Goal: Ask a question

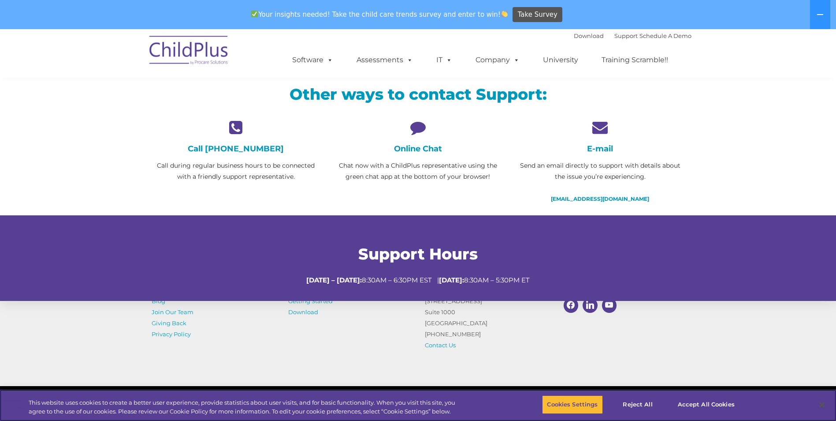
scroll to position [202, 0]
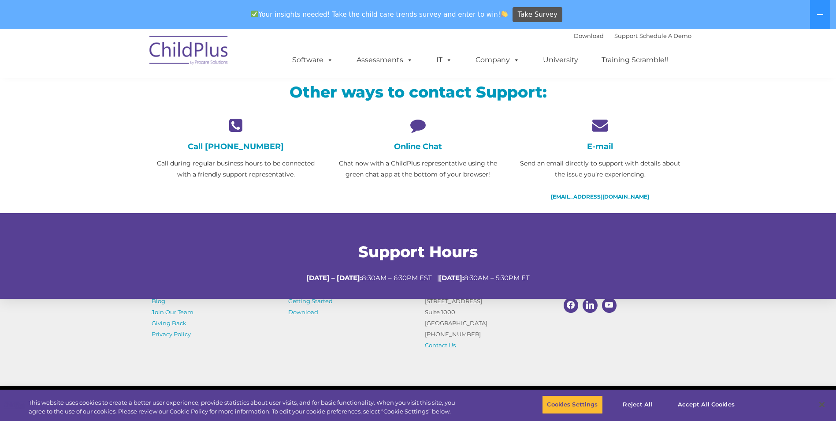
click at [426, 174] on p "Chat now with a ChildPlus representative using the green chat app at the bottom…" at bounding box center [418, 169] width 169 height 22
click at [418, 129] on icon at bounding box center [418, 124] width 169 height 15
click at [416, 125] on icon at bounding box center [418, 124] width 169 height 15
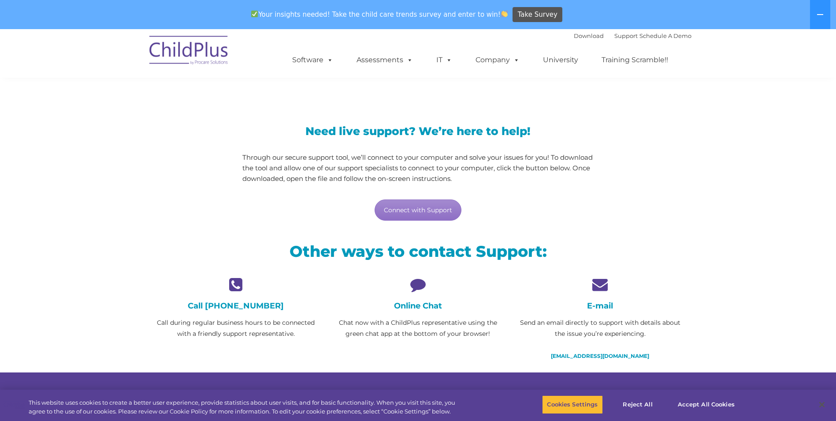
scroll to position [44, 0]
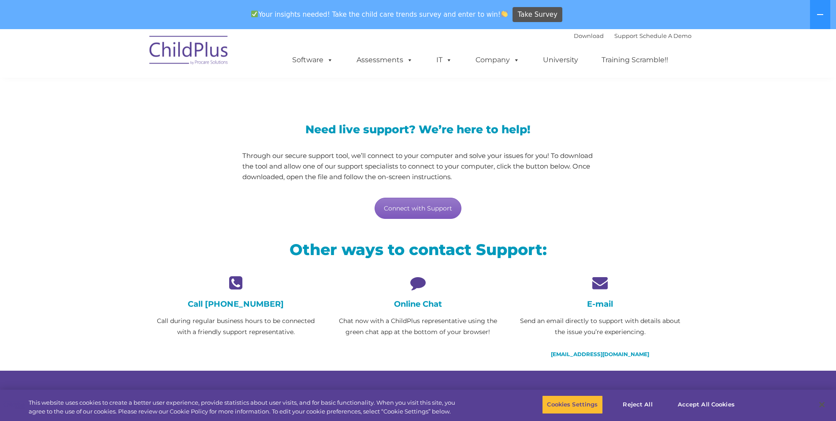
click at [432, 208] on link "Connect with Support" at bounding box center [418, 208] width 87 height 21
click at [736, 157] on section "LiveSupport with SplashTop Need live support? We’re here to help! Through our s…" at bounding box center [418, 220] width 836 height 471
click at [409, 290] on div "Online Chat Chat now with a ChildPlus representative using the green chat app a…" at bounding box center [418, 306] width 169 height 63
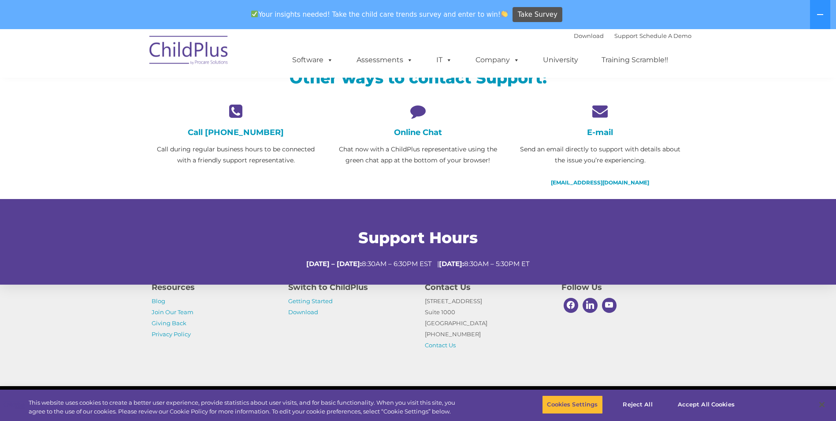
scroll to position [268, 0]
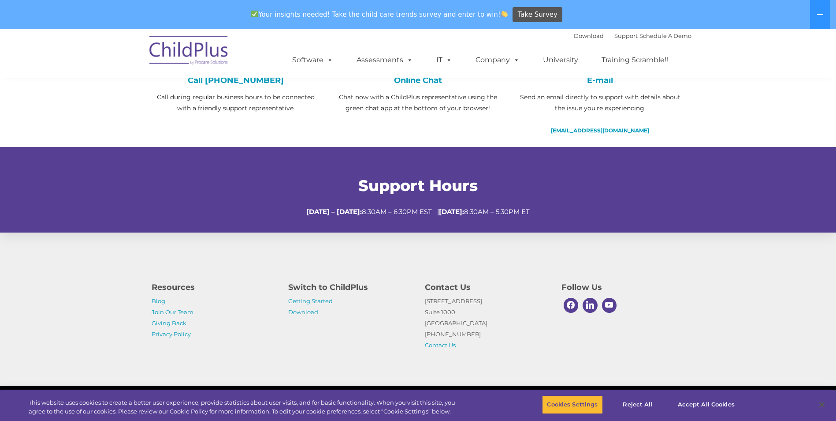
click at [440, 83] on h4 "Online Chat" at bounding box center [418, 80] width 169 height 10
click at [639, 399] on button "Reject All" at bounding box center [638, 404] width 55 height 19
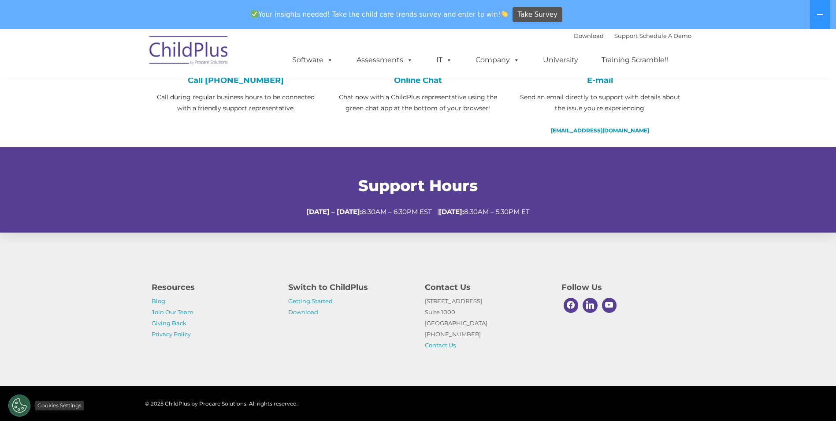
click at [25, 401] on button "Cookies Settings" at bounding box center [19, 405] width 22 height 22
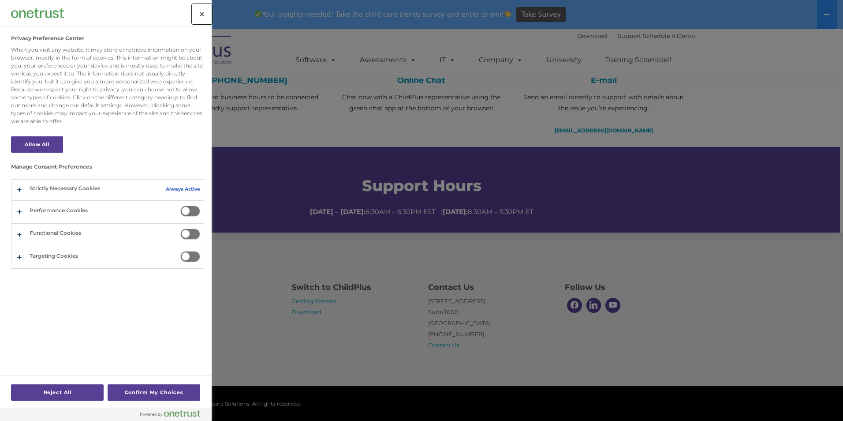
click at [204, 16] on button "Close" at bounding box center [201, 13] width 19 height 19
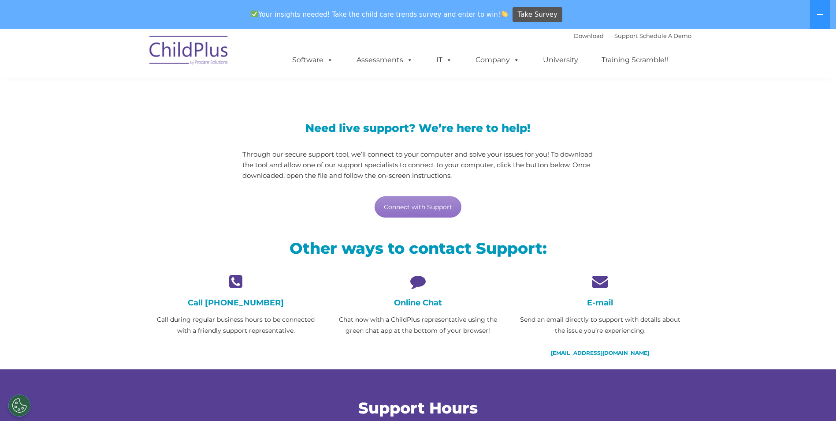
scroll to position [0, 0]
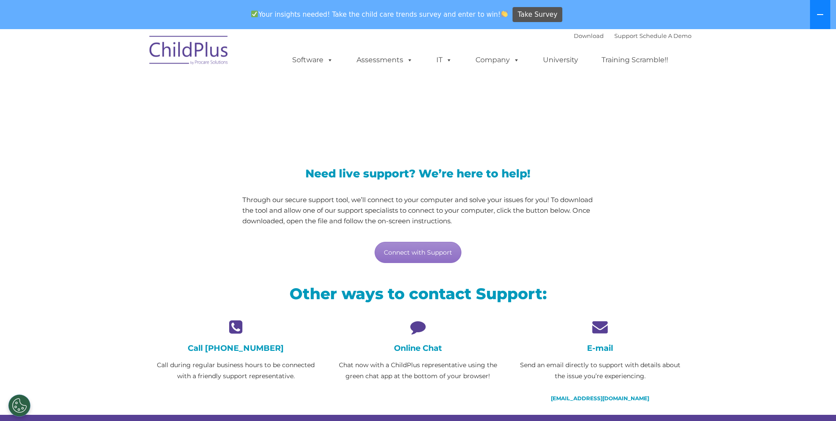
click at [825, 13] on button at bounding box center [820, 14] width 20 height 29
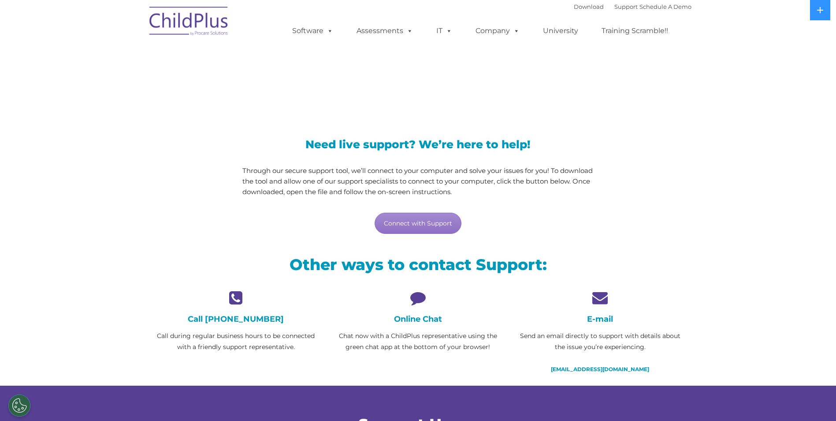
click at [414, 302] on icon at bounding box center [418, 297] width 169 height 15
drag, startPoint x: 414, startPoint y: 302, endPoint x: 426, endPoint y: 312, distance: 15.0
click at [426, 312] on div "Online Chat Chat now with a ChildPlus representative using the green chat app a…" at bounding box center [418, 321] width 169 height 63
drag, startPoint x: 426, startPoint y: 312, endPoint x: 425, endPoint y: 319, distance: 7.1
click at [425, 319] on h4 "Online Chat" at bounding box center [418, 319] width 169 height 10
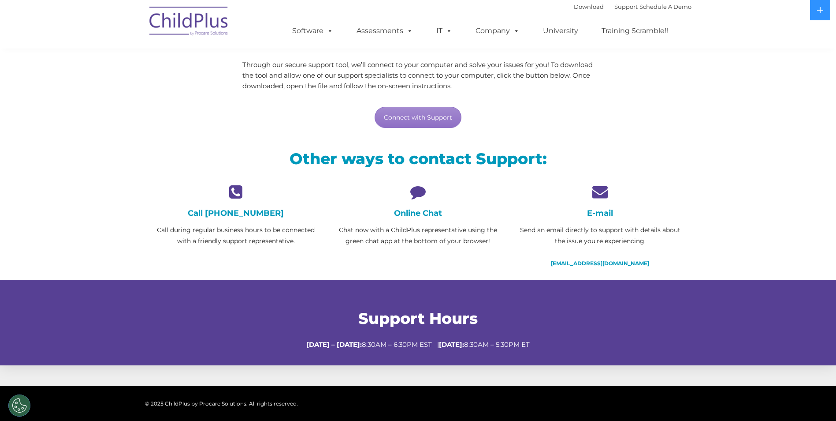
scroll to position [105, 0]
click at [405, 205] on div "Online Chat Chat now with a ChildPlus representative using the green chat app a…" at bounding box center [418, 215] width 169 height 63
click at [407, 212] on h4 "Online Chat" at bounding box center [418, 214] width 169 height 10
click at [489, 270] on div "Call [PHONE_NUMBER] Call during regular business hours to be connected with a f…" at bounding box center [418, 232] width 547 height 96
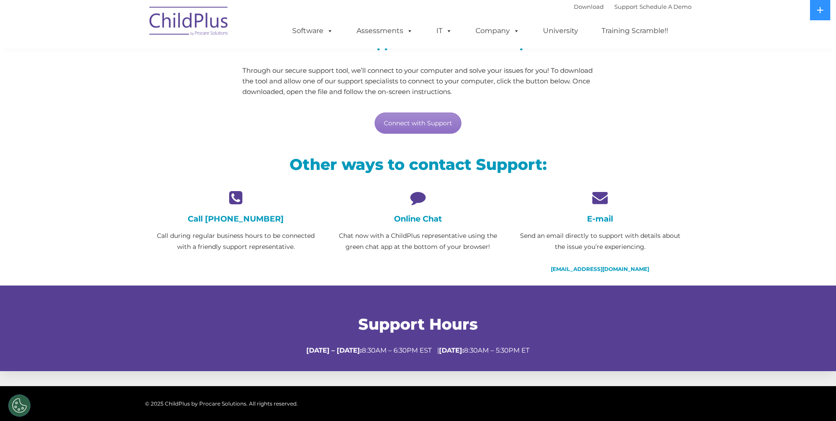
scroll to position [95, 0]
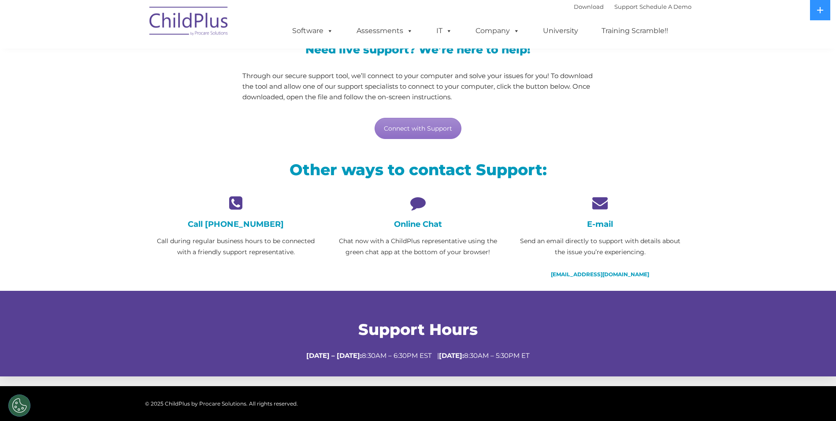
click at [415, 195] on icon at bounding box center [418, 202] width 169 height 15
click at [420, 221] on h4 "Online Chat" at bounding box center [418, 224] width 169 height 10
click at [404, 228] on h4 "Online Chat" at bounding box center [418, 224] width 169 height 10
click at [412, 203] on icon at bounding box center [418, 202] width 169 height 15
click at [216, 243] on p "Call during regular business hours to be connected with a friendly support repr…" at bounding box center [236, 246] width 169 height 22
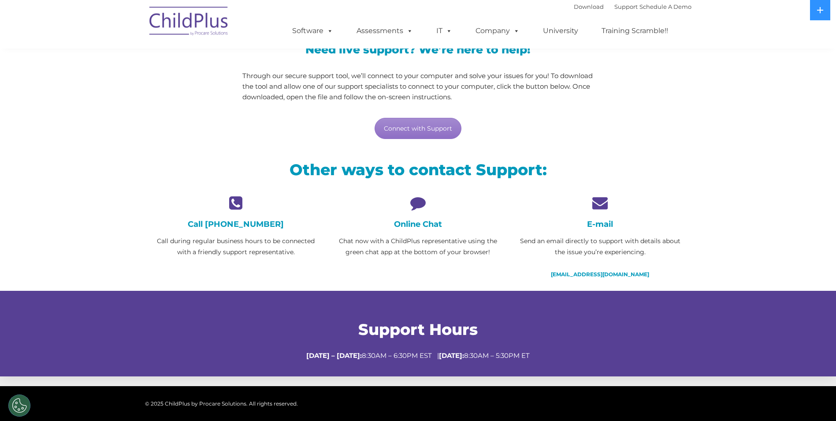
click at [220, 217] on div "Call [PHONE_NUMBER] Call during regular business hours to be connected with a f…" at bounding box center [236, 226] width 169 height 63
click at [235, 200] on icon at bounding box center [236, 202] width 169 height 15
click at [471, 239] on p "Chat now with a ChildPlus representative using the green chat app at the bottom…" at bounding box center [418, 246] width 169 height 22
drag, startPoint x: 471, startPoint y: 239, endPoint x: 413, endPoint y: 261, distance: 62.2
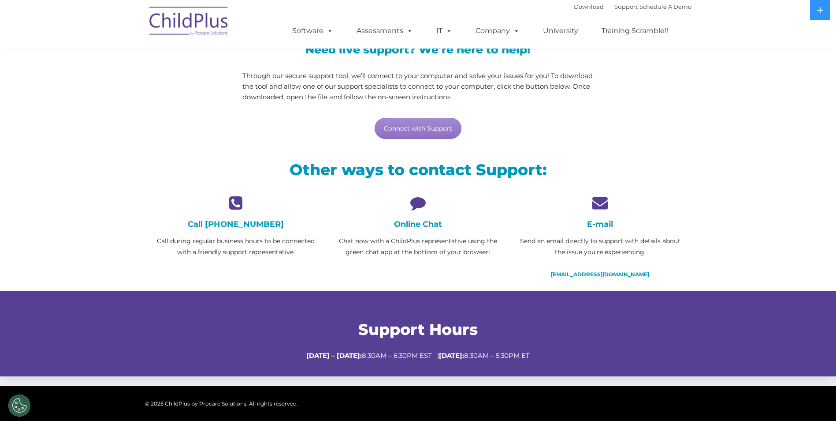
click at [413, 261] on div "Online Chat Chat now with a ChildPlus representative using the green chat app a…" at bounding box center [418, 232] width 182 height 74
